Goal: Navigation & Orientation: Understand site structure

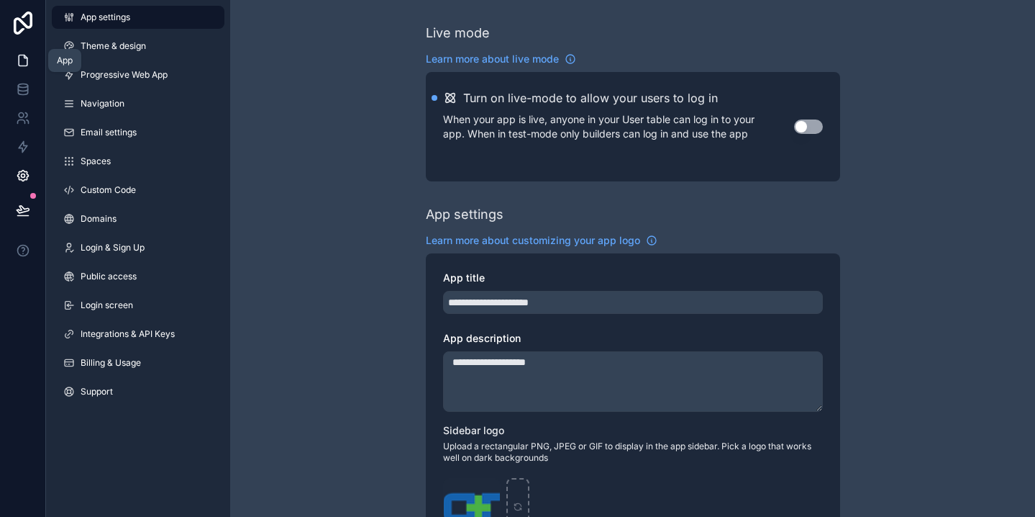
click at [12, 58] on link at bounding box center [22, 60] width 45 height 29
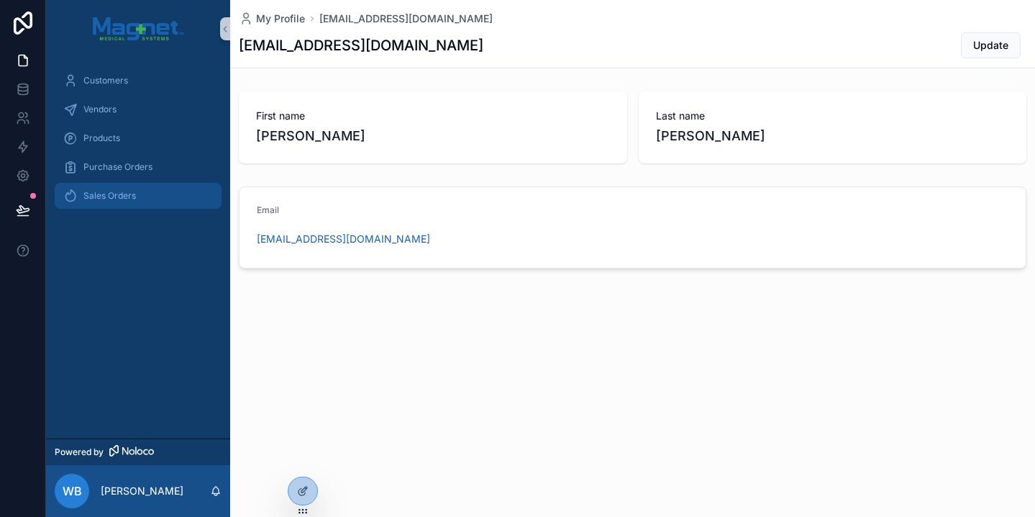
click at [125, 202] on div "Sales Orders" at bounding box center [138, 195] width 150 height 23
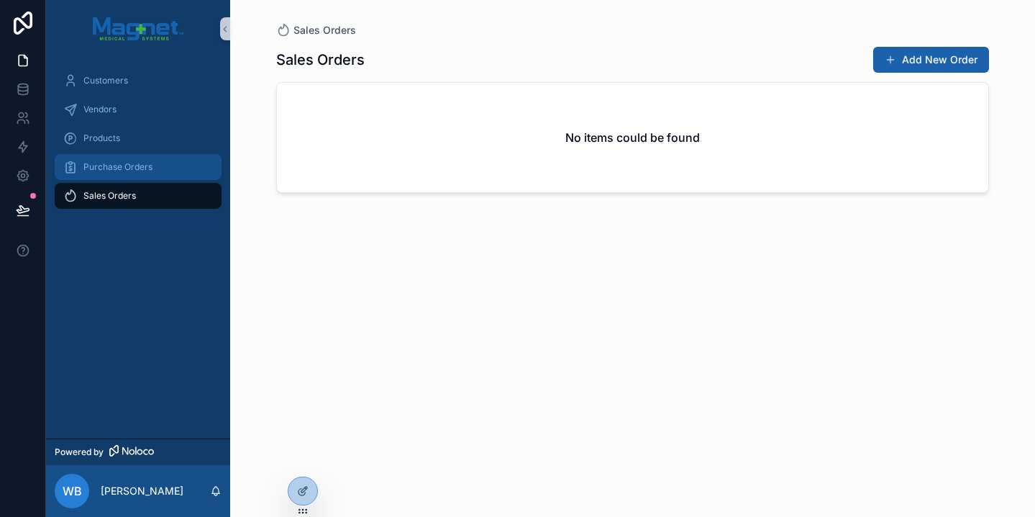
click at [164, 173] on div "Purchase Orders" at bounding box center [138, 166] width 150 height 23
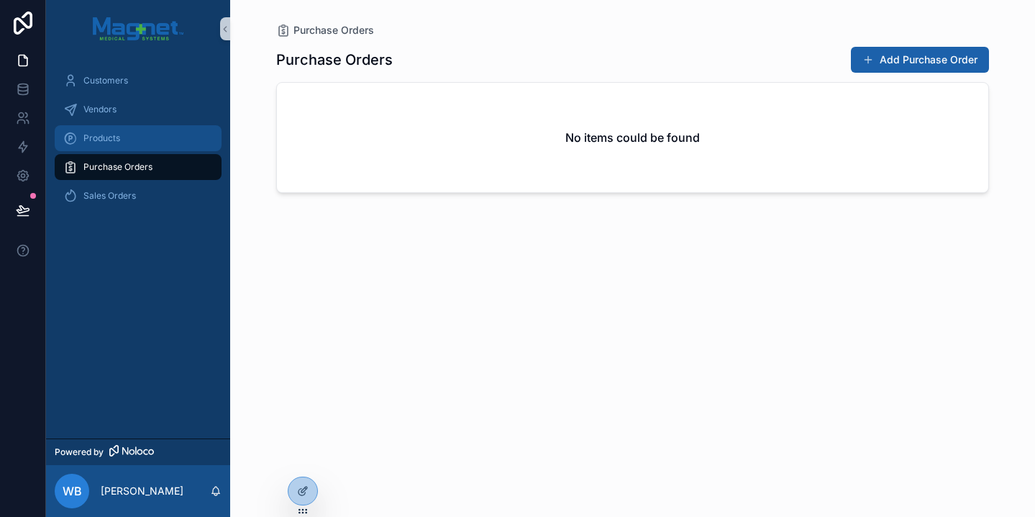
click at [167, 140] on div "Products" at bounding box center [138, 138] width 150 height 23
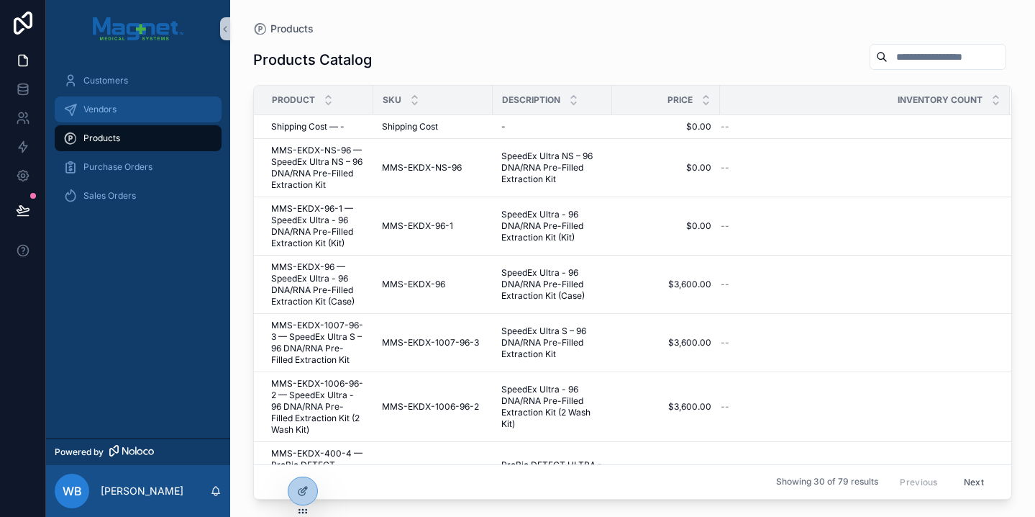
click at [145, 122] on link "Vendors" at bounding box center [138, 109] width 167 height 26
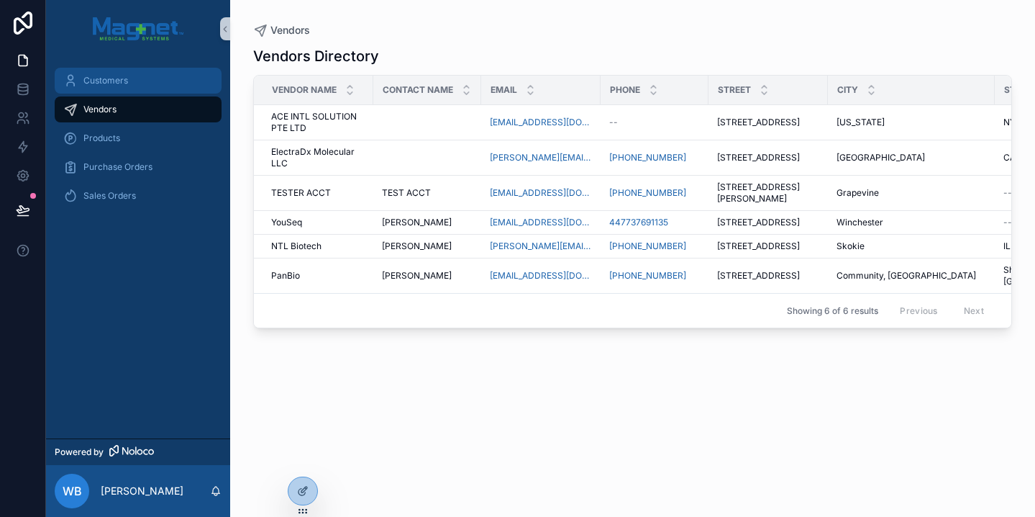
click at [145, 68] on link "Customers" at bounding box center [138, 81] width 167 height 26
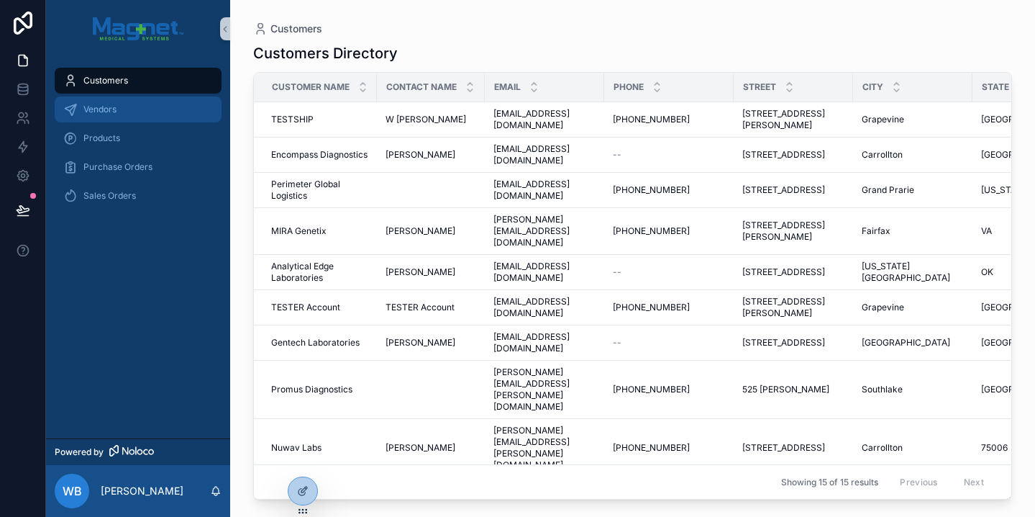
click at [137, 101] on div "Vendors" at bounding box center [138, 109] width 150 height 23
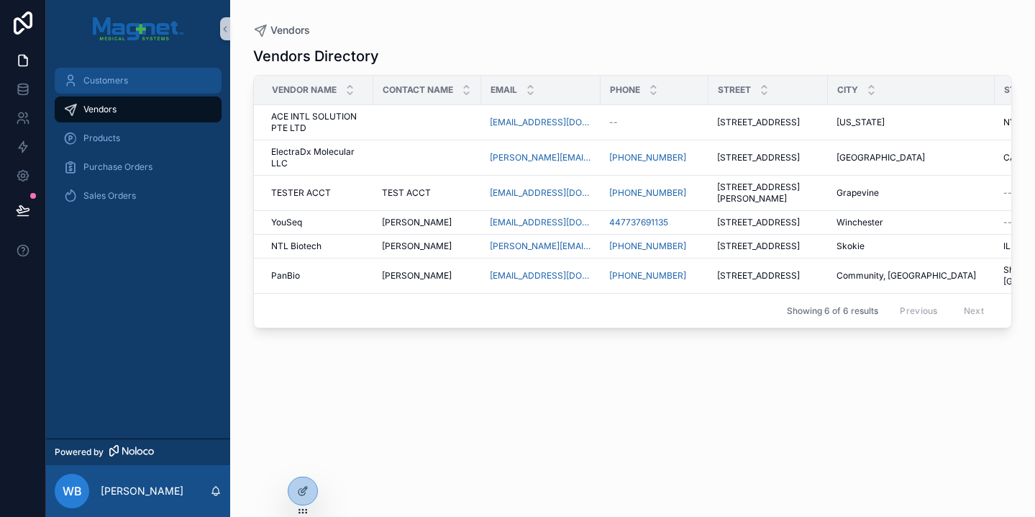
click at [140, 83] on div "Customers" at bounding box center [138, 80] width 150 height 23
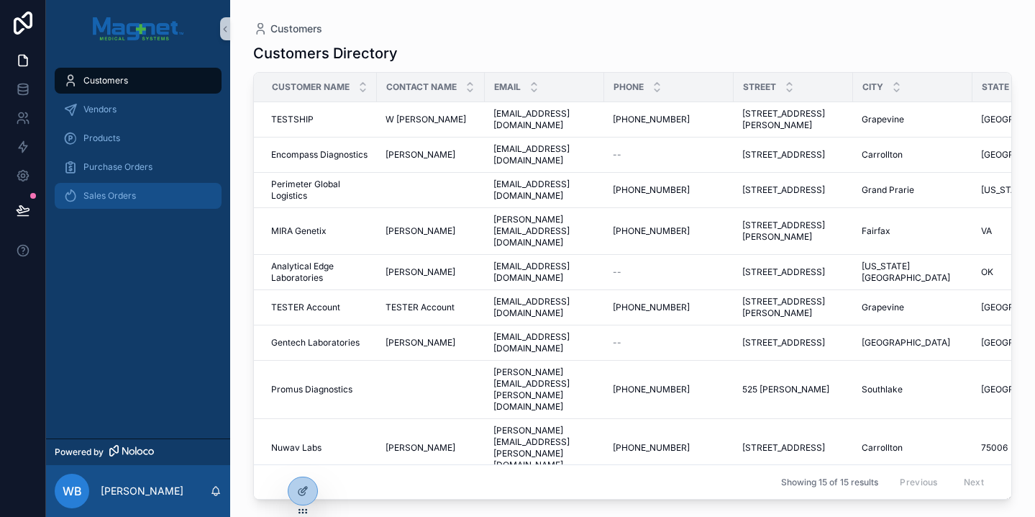
click at [137, 194] on div "Sales Orders" at bounding box center [138, 195] width 150 height 23
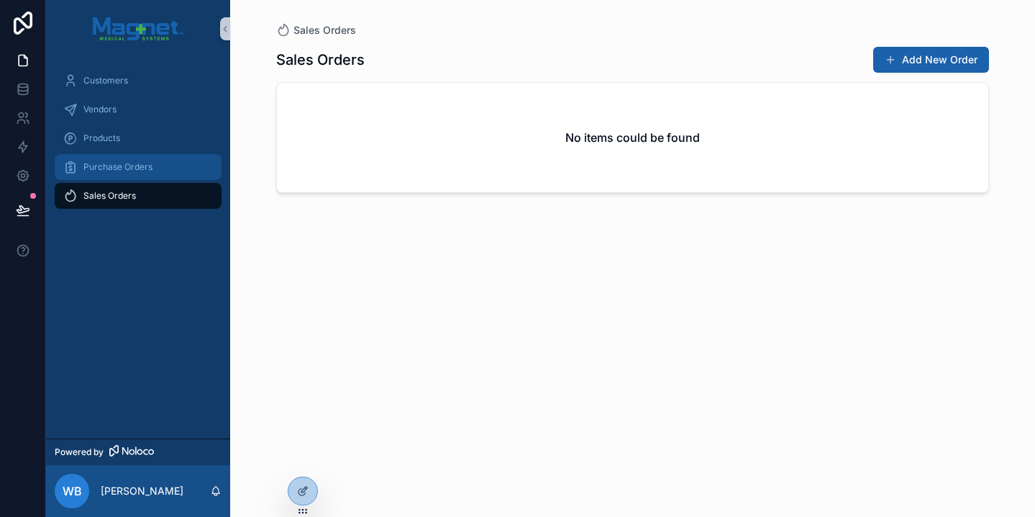
click at [153, 168] on div "Purchase Orders" at bounding box center [138, 166] width 150 height 23
